Goal: Task Accomplishment & Management: Use online tool/utility

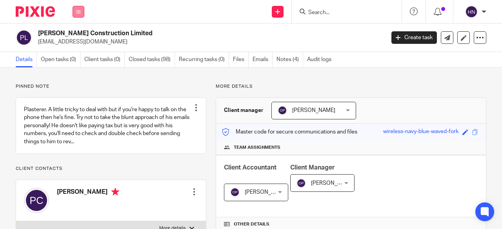
click at [78, 8] on button at bounding box center [78, 12] width 12 height 12
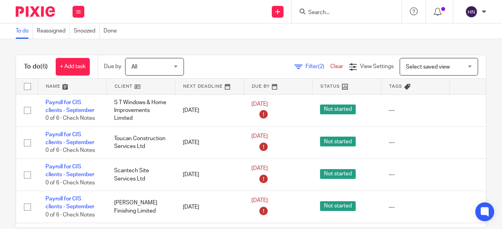
click at [337, 17] on div at bounding box center [347, 11] width 110 height 23
click at [332, 11] on input "Search" at bounding box center [342, 12] width 71 height 7
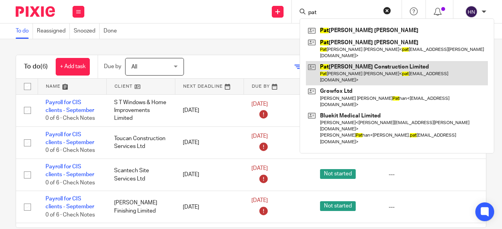
type input "pat"
click at [363, 61] on link at bounding box center [397, 73] width 182 height 24
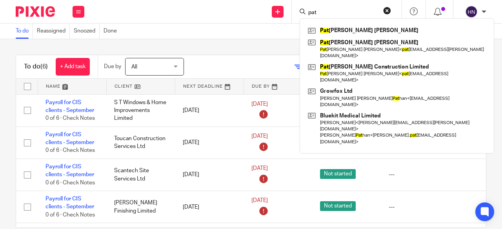
click at [204, 28] on div "To do Reassigned Snoozed Done" at bounding box center [251, 32] width 502 height 16
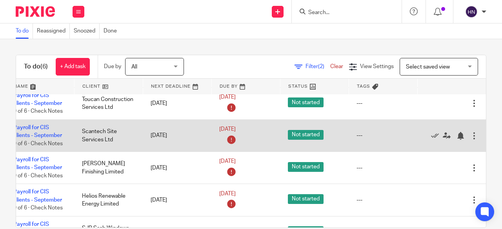
scroll to position [39, 50]
click at [431, 136] on icon at bounding box center [435, 136] width 8 height 8
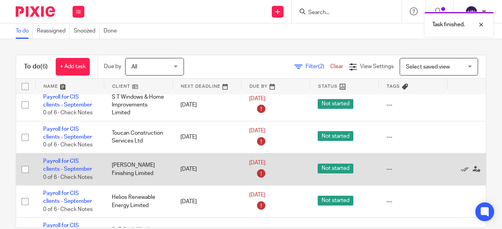
scroll to position [0, 0]
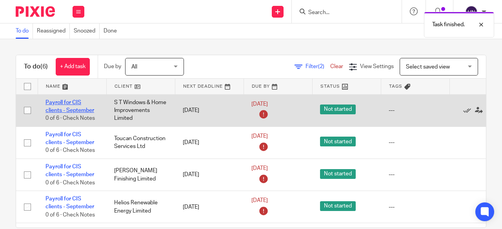
click at [57, 101] on link "Payroll for CIS clients - September" at bounding box center [69, 106] width 49 height 13
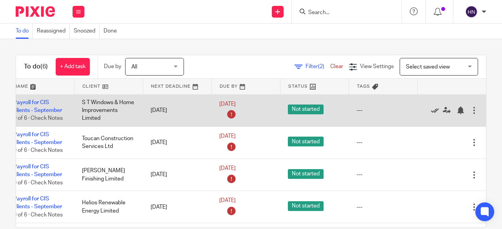
click at [431, 109] on icon at bounding box center [435, 111] width 8 height 8
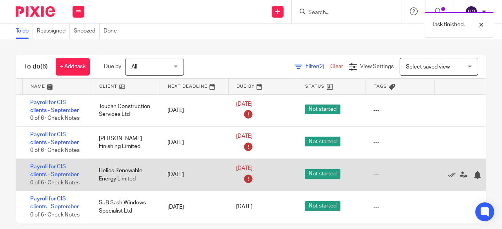
scroll to position [14, 0]
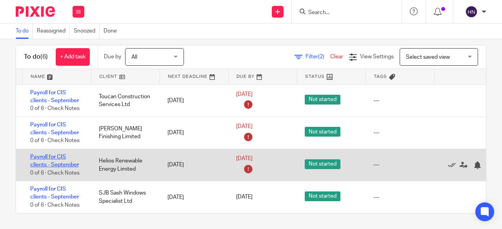
click at [50, 154] on link "Payroll for CIS clients - September" at bounding box center [54, 160] width 49 height 13
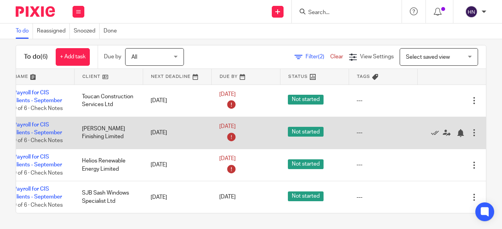
scroll to position [1, 50]
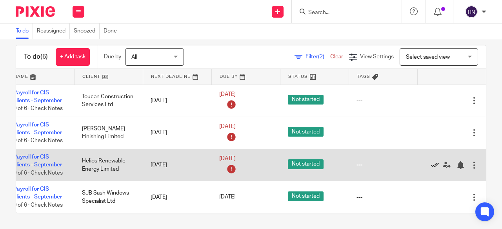
click at [431, 161] on icon at bounding box center [435, 165] width 8 height 8
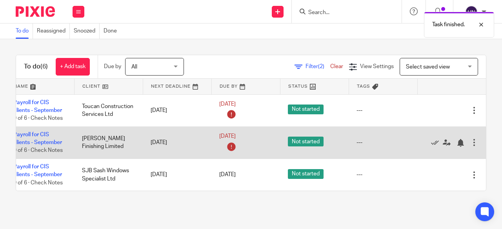
scroll to position [0, 0]
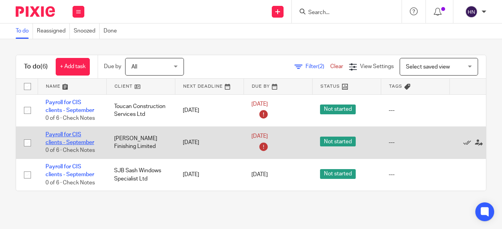
click at [65, 132] on link "Payroll for CIS clients - September" at bounding box center [69, 138] width 49 height 13
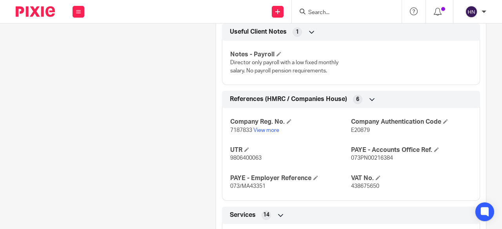
scroll to position [588, 0]
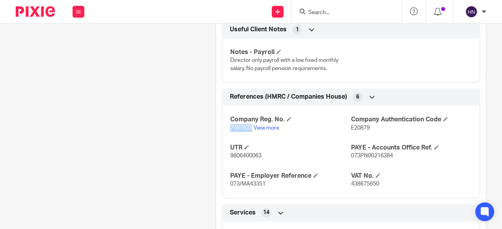
drag, startPoint x: 226, startPoint y: 111, endPoint x: 249, endPoint y: 113, distance: 23.6
click at [249, 113] on div "Company Reg. No. 7187833 View more Company Authentication Code E20879 UTR 98064…" at bounding box center [351, 149] width 258 height 98
copy span "7187833"
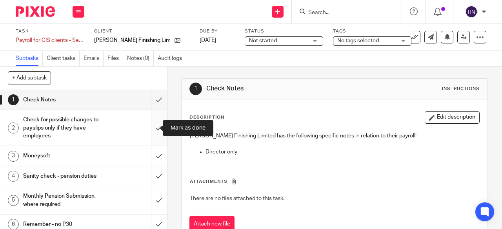
scroll to position [5, 0]
